Goal: Task Accomplishment & Management: Complete application form

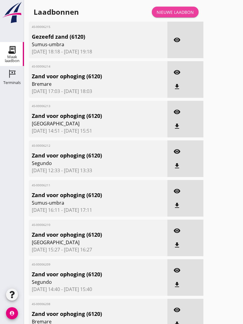
click at [178, 15] on div "Nieuwe laadbon" at bounding box center [175, 12] width 37 height 6
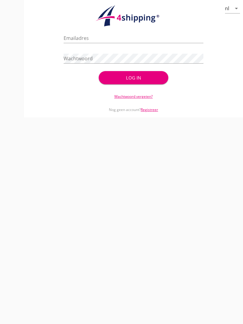
click at [93, 43] on input "Emailadres" at bounding box center [134, 38] width 140 height 10
type input "[EMAIL_ADDRESS][DOMAIN_NAME]"
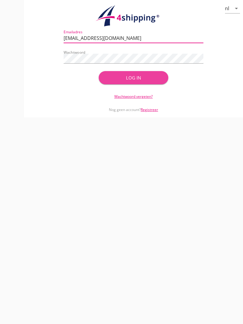
click at [146, 81] on div "Log in" at bounding box center [133, 77] width 51 height 7
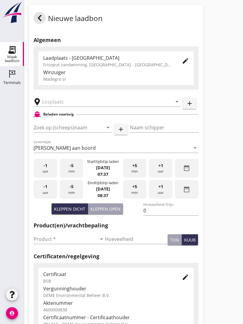
click at [61, 105] on input "text" at bounding box center [103, 102] width 122 height 10
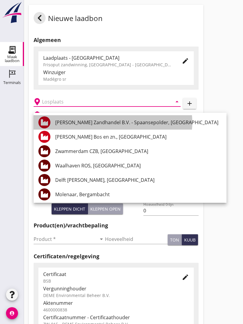
click at [135, 119] on div "[PERSON_NAME] Zandhandel B.V. - Spaansepolder, [GEOGRAPHIC_DATA]" at bounding box center [138, 122] width 167 height 7
type input "[PERSON_NAME] Zandhandel B.V. - Spaansepolder, [GEOGRAPHIC_DATA]"
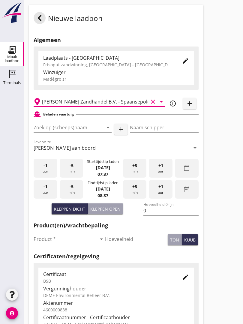
click at [68, 132] on input "Zoek op (scheeps)naam" at bounding box center [64, 128] width 61 height 10
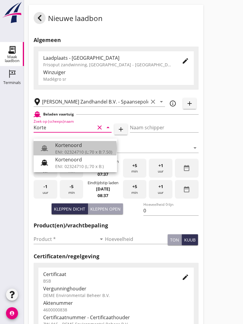
click at [80, 147] on div "Kortenoord" at bounding box center [83, 145] width 57 height 7
type input "Kortenoord"
type input "[PERSON_NAME]"
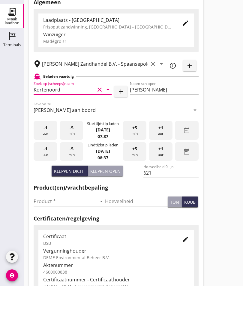
click at [107, 206] on div "Kleppen open" at bounding box center [105, 209] width 30 height 6
type input "518"
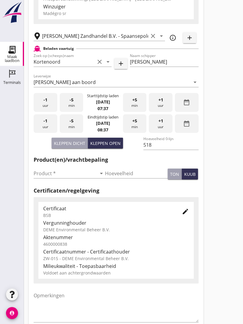
scroll to position [67, 0]
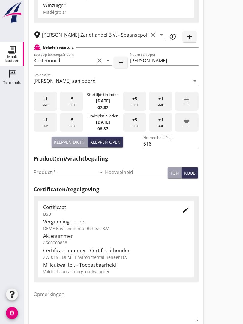
click at [49, 177] on input "Product *" at bounding box center [65, 173] width 63 height 10
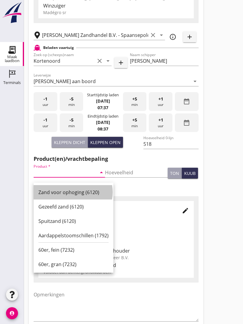
click at [71, 191] on div "Zand voor ophoging (6120)" at bounding box center [73, 192] width 70 height 7
type input "Zand voor ophoging (6120)"
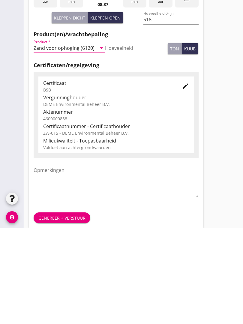
scroll to position [105, 0]
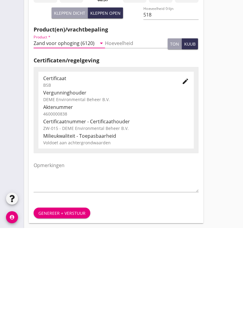
click at [55, 306] on div "Genereer + verstuur" at bounding box center [61, 309] width 47 height 6
